Goal: Information Seeking & Learning: Learn about a topic

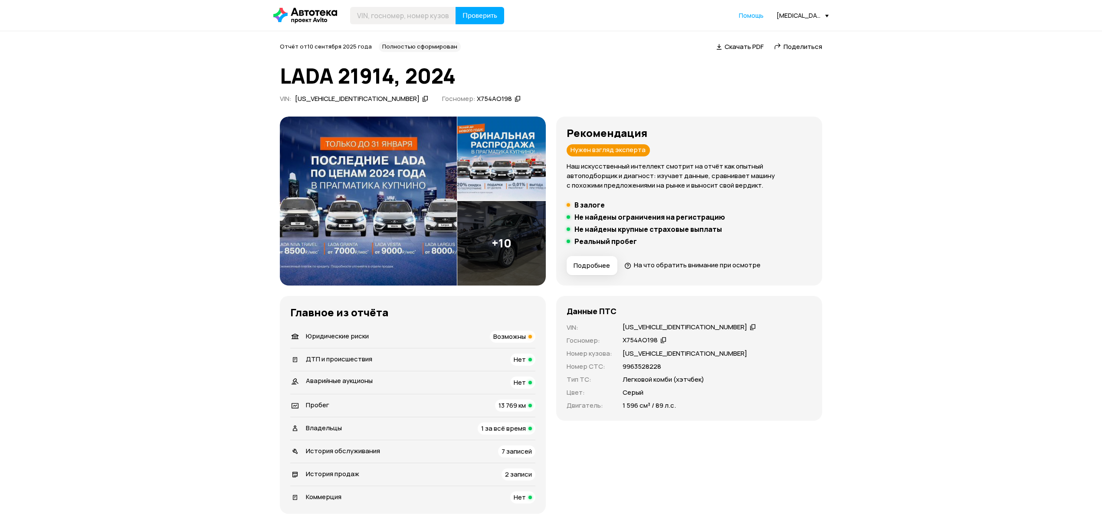
scroll to position [115, 0]
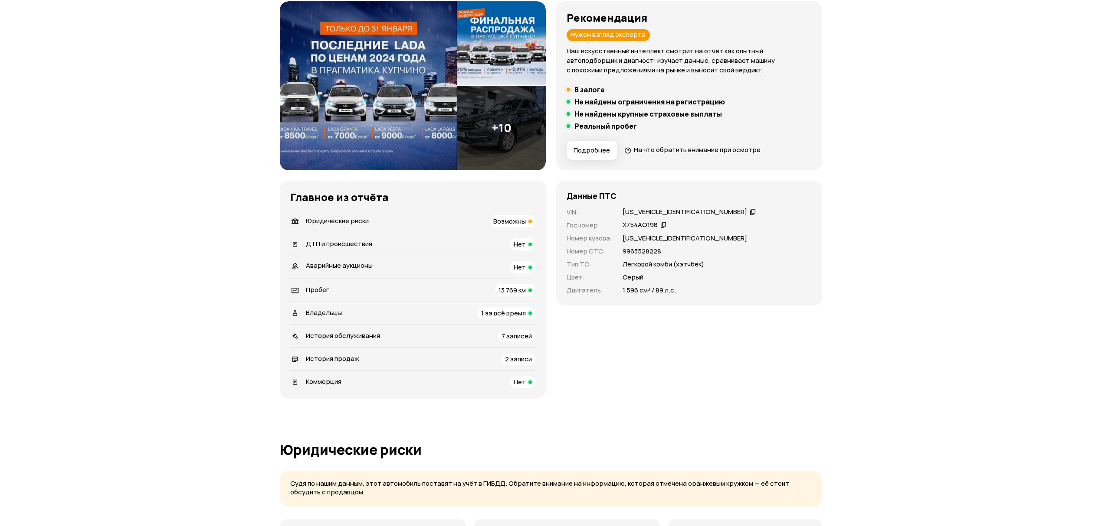
click at [510, 222] on span "Возможны" at bounding box center [509, 221] width 33 height 9
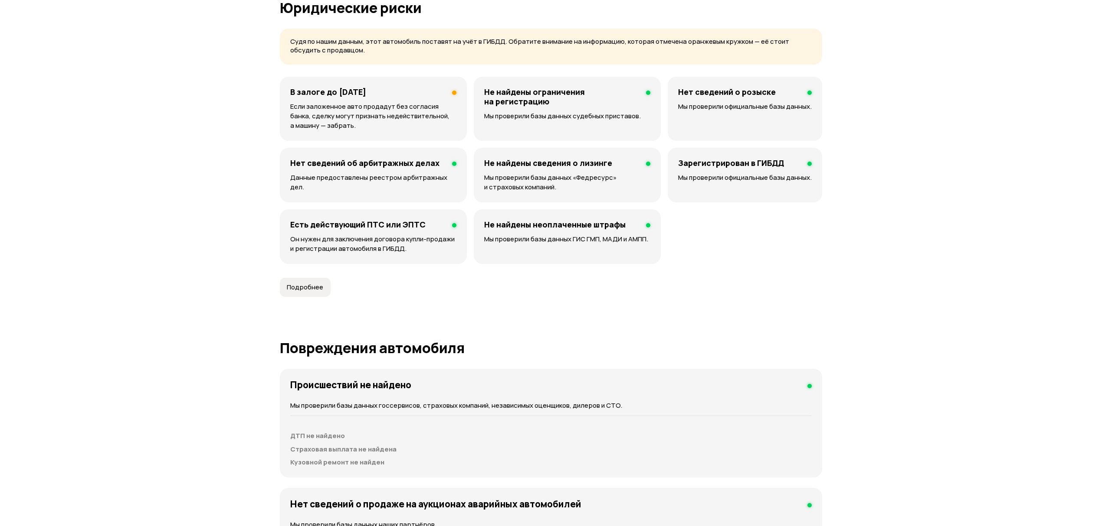
scroll to position [559, 0]
click at [380, 102] on p "Если заложенное авто продадут без согласия банка, сделку могут признать недейст…" at bounding box center [373, 115] width 166 height 29
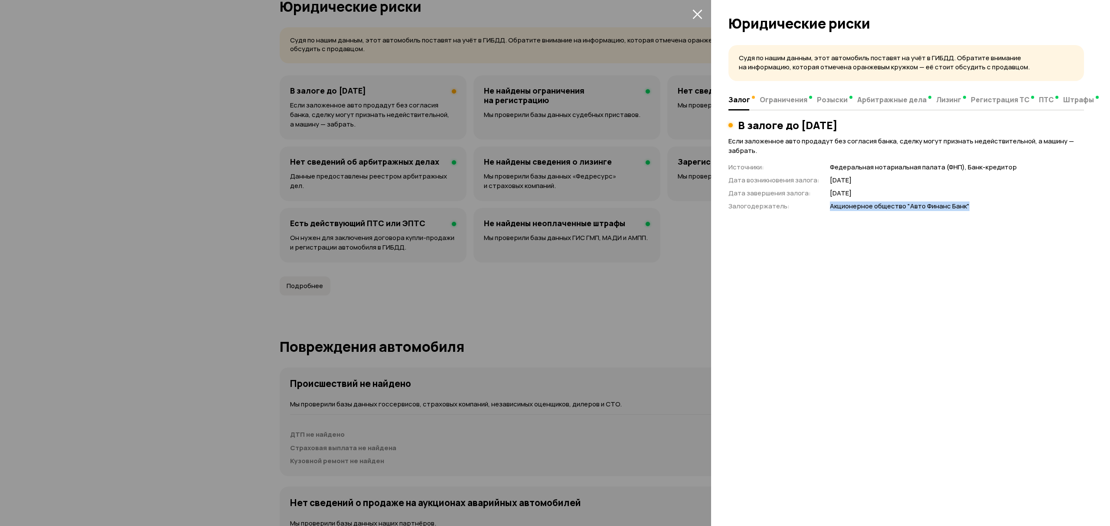
drag, startPoint x: 821, startPoint y: 207, endPoint x: 984, endPoint y: 210, distance: 162.7
click at [984, 210] on div "Источники : Федеральная нотариальная палата (ФНП), Банк-кредитор Дата возникнов…" at bounding box center [907, 187] width 356 height 49
click at [984, 210] on p "Акционерное общество "Авто Финанс Банк"" at bounding box center [957, 206] width 254 height 9
click at [775, 99] on span "Ограничения" at bounding box center [784, 99] width 48 height 9
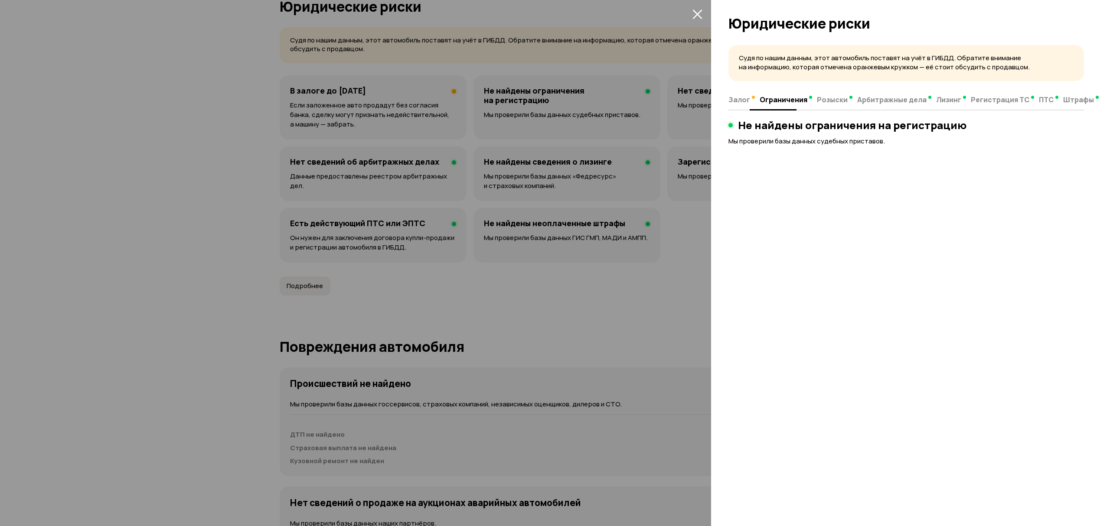
click at [738, 102] on span "Залог" at bounding box center [740, 99] width 22 height 9
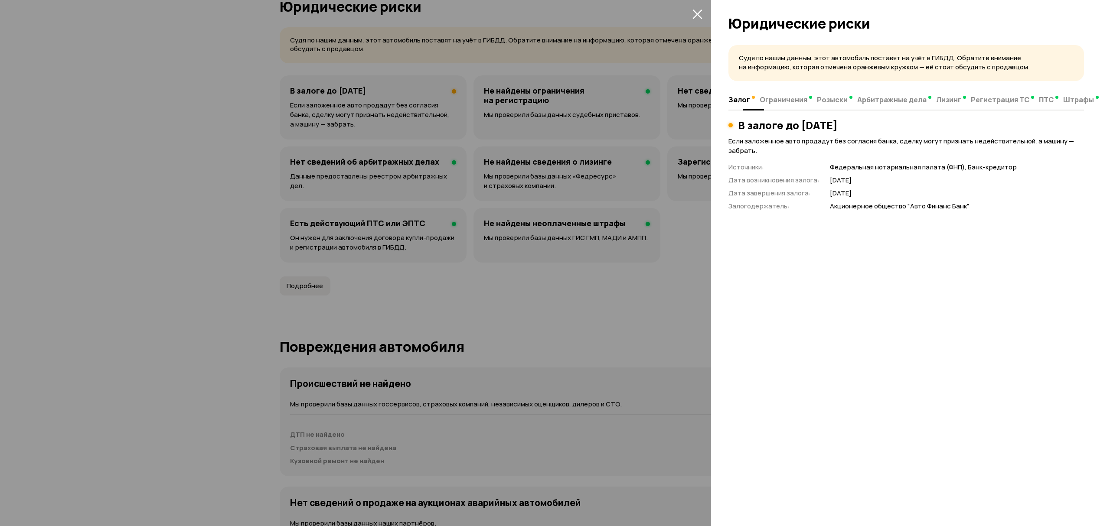
click at [821, 100] on span "Розыски" at bounding box center [832, 99] width 31 height 9
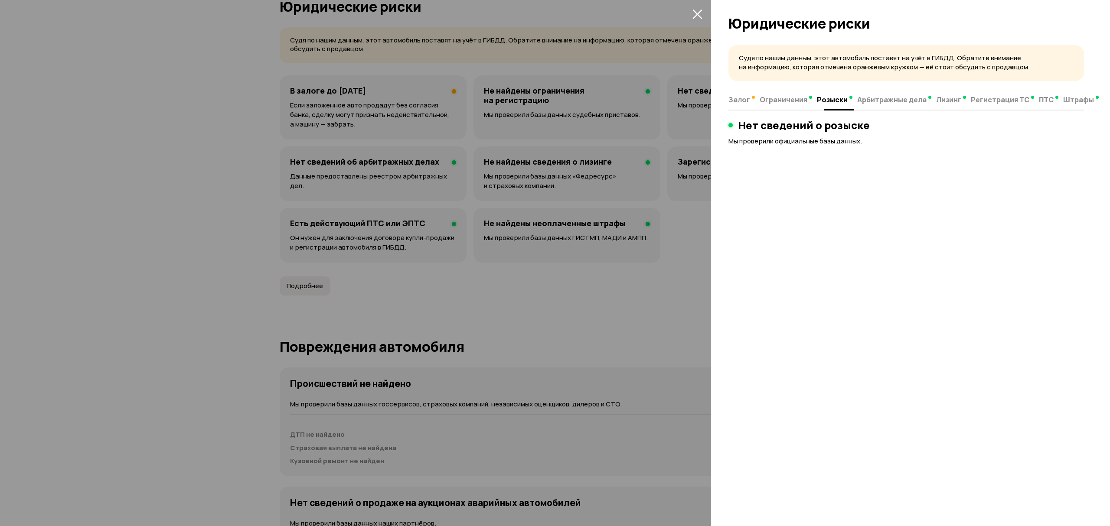
click at [897, 100] on span "Арбитражные дела" at bounding box center [891, 99] width 69 height 9
click at [948, 100] on span "Лизинг" at bounding box center [948, 99] width 25 height 9
click at [981, 100] on span "Регистрация ТС" at bounding box center [994, 99] width 59 height 9
click at [1033, 100] on span "ПТС" at bounding box center [1040, 99] width 15 height 9
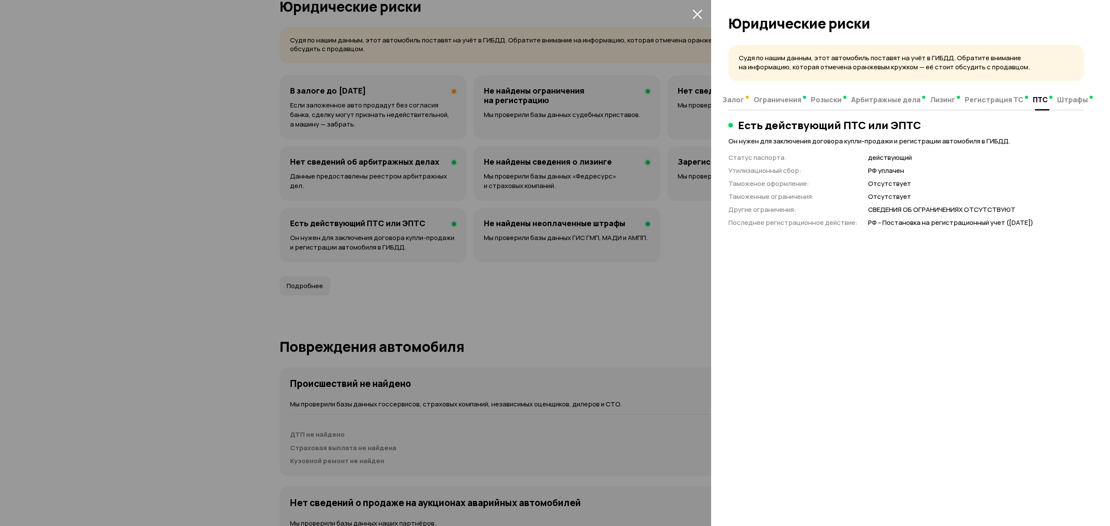
click at [1058, 101] on span "Штрафы" at bounding box center [1072, 99] width 31 height 9
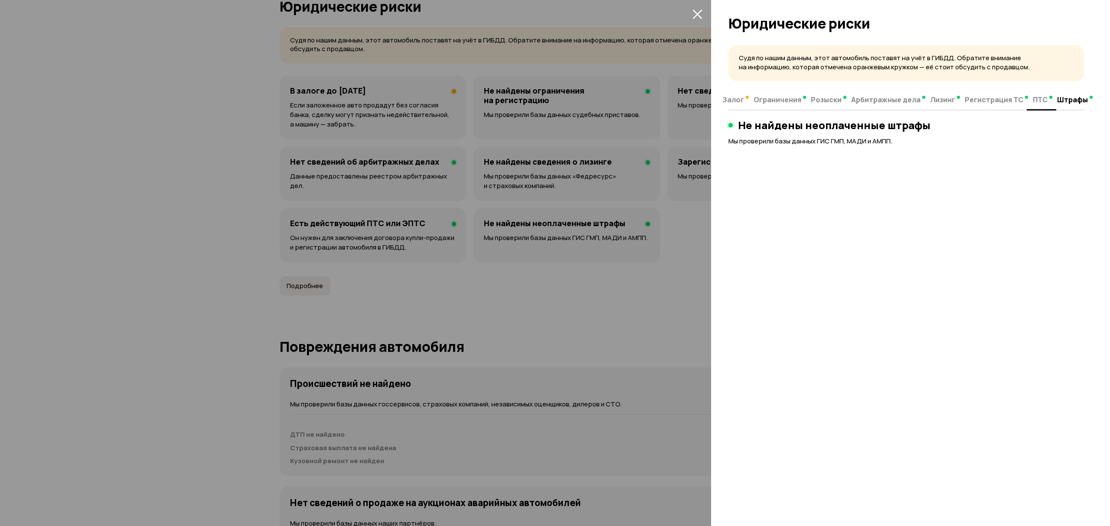
click at [738, 98] on span "Залог" at bounding box center [734, 99] width 22 height 9
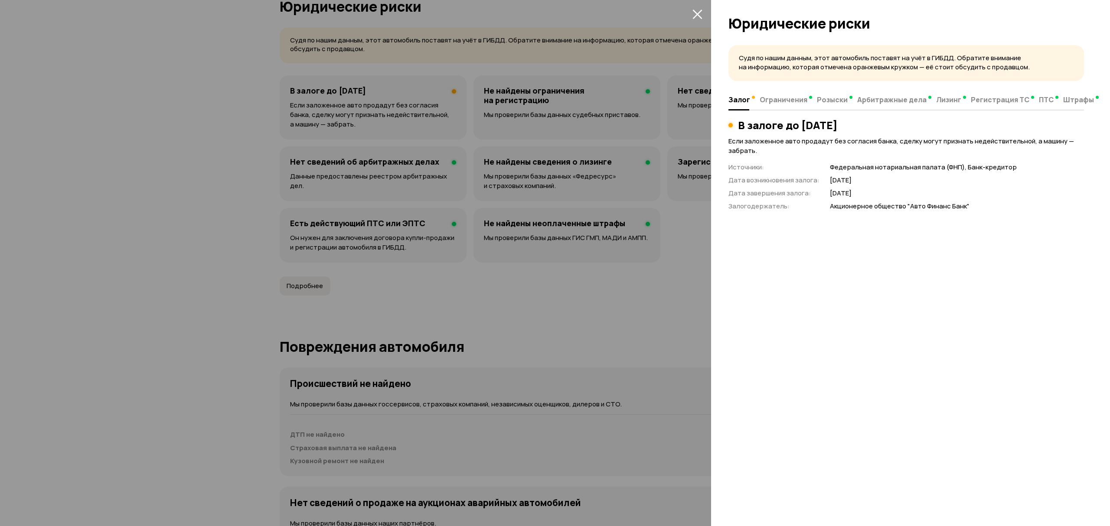
click at [696, 15] on icon "закрыть" at bounding box center [698, 15] width 10 height 10
